Goal: Navigation & Orientation: Find specific page/section

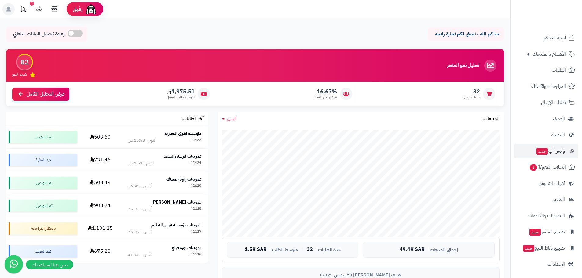
scroll to position [384, 0]
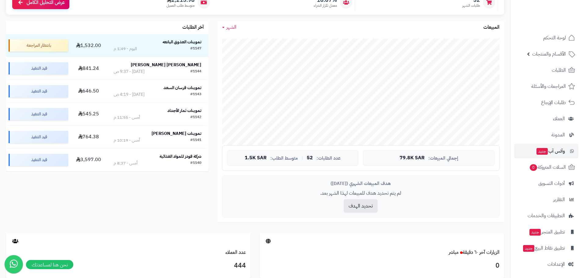
scroll to position [31, 0]
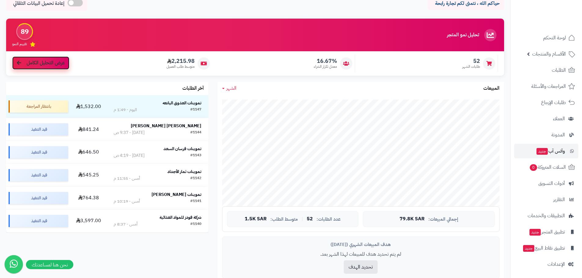
click at [33, 64] on span "عرض التحليل الكامل" at bounding box center [46, 63] width 38 height 7
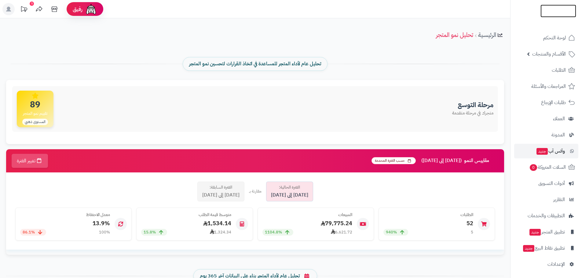
click at [549, 17] on img at bounding box center [558, 23] width 36 height 13
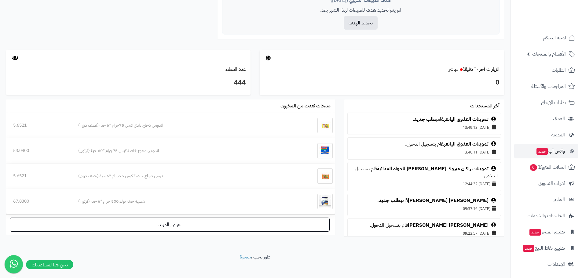
scroll to position [92, 0]
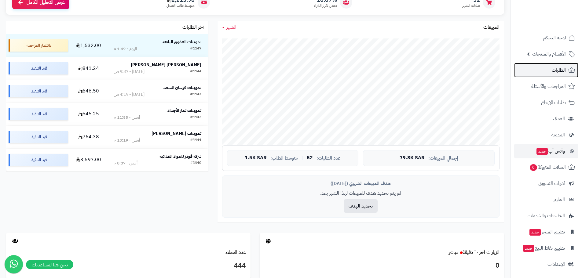
click at [552, 71] on span "الطلبات" at bounding box center [559, 70] width 14 height 9
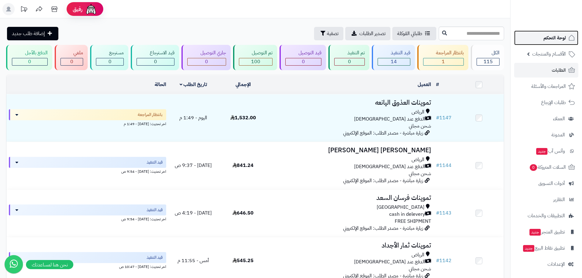
click at [556, 37] on span "لوحة التحكم" at bounding box center [554, 38] width 22 height 9
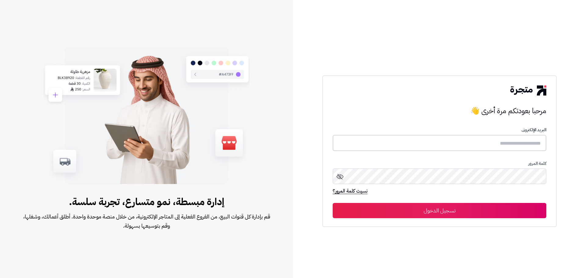
type input "**********"
click at [442, 213] on button "تسجيل الدخول" at bounding box center [440, 210] width 214 height 15
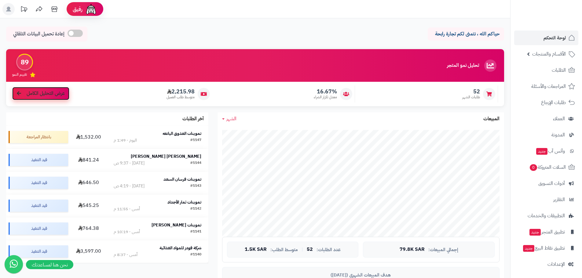
click at [43, 97] on span "عرض التحليل الكامل" at bounding box center [46, 93] width 38 height 7
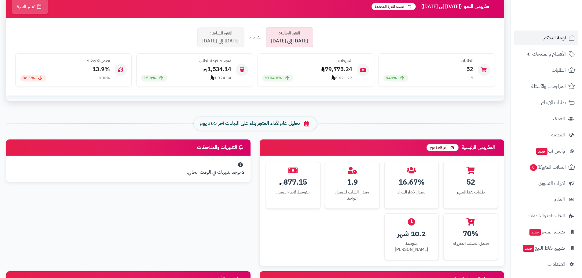
scroll to position [31, 0]
